Goal: Task Accomplishment & Management: Complete application form

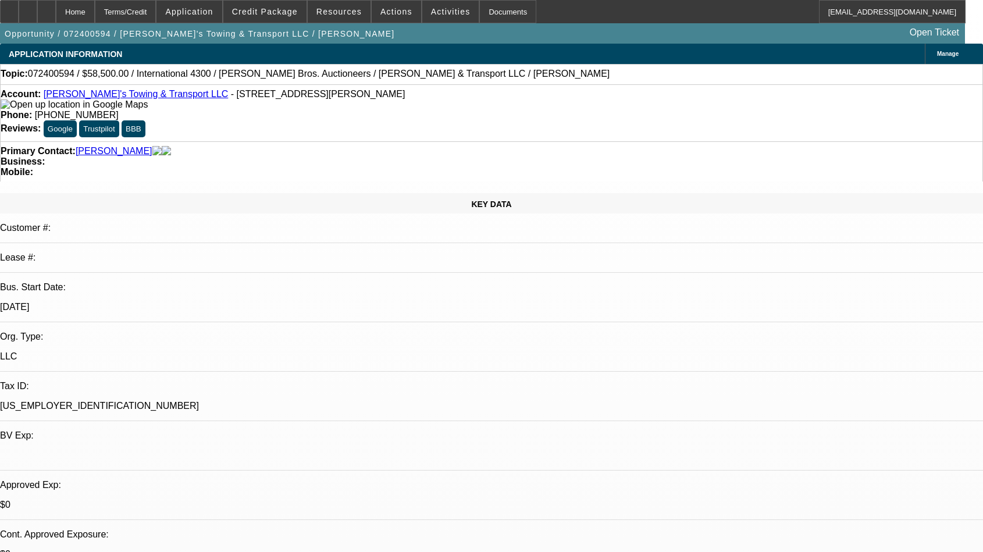
select select "0.1"
select select "0"
select select "0.1"
select select "4"
select select "0.1"
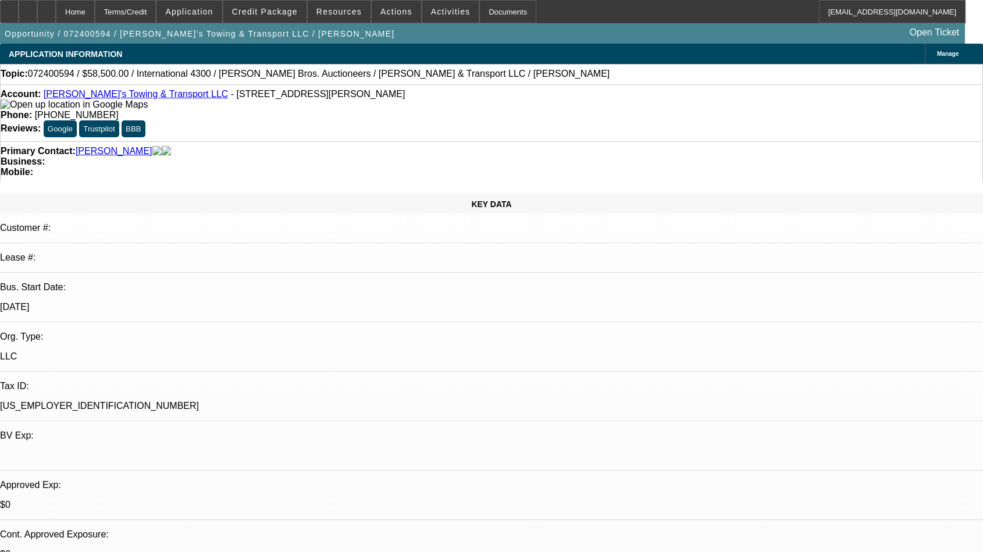
select select "0"
select select "0.1"
select select "4"
select select "0.1"
select select "2"
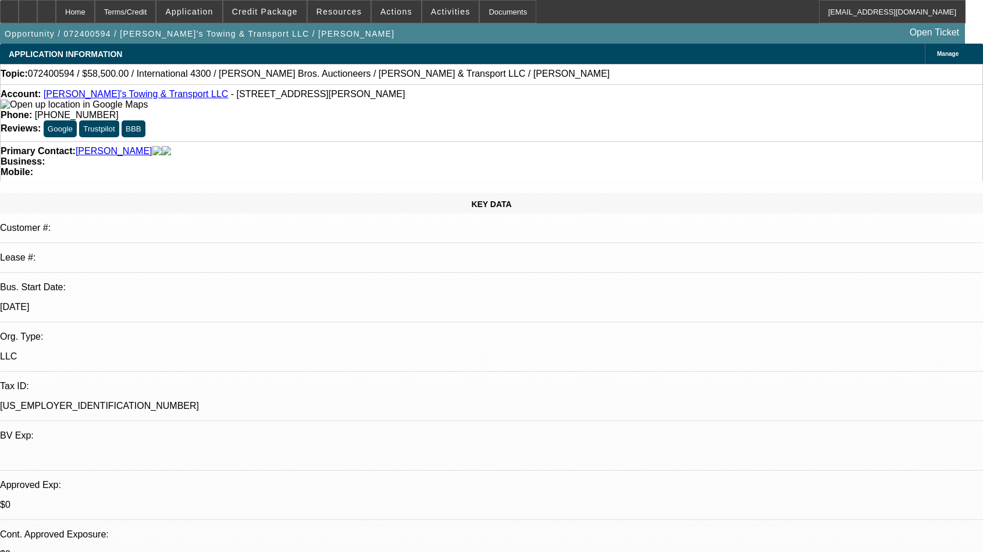
select select "2"
select select "0.1"
select select "4"
select select "0.1"
select select "2"
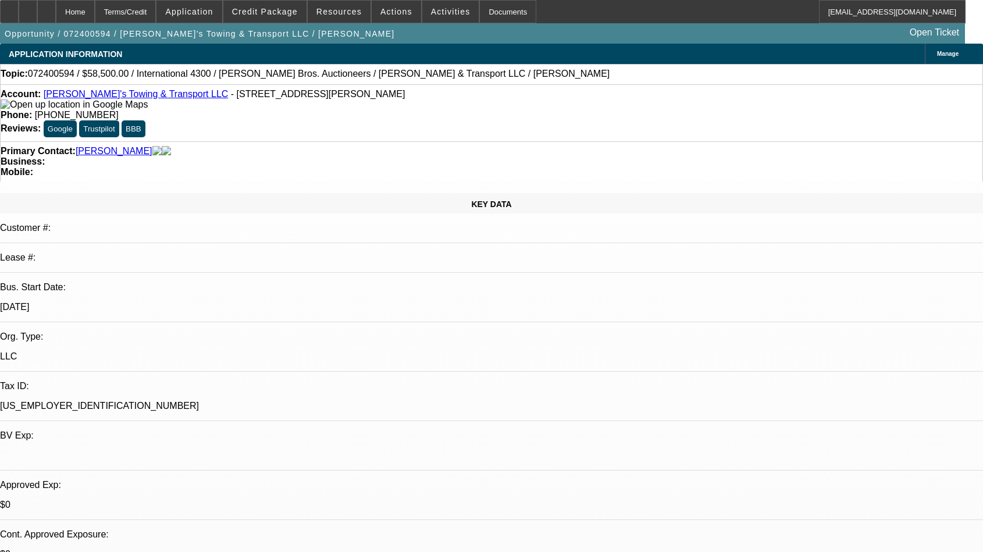
select select "2"
select select "0.1"
select select "4"
